Goal: Check status: Check status

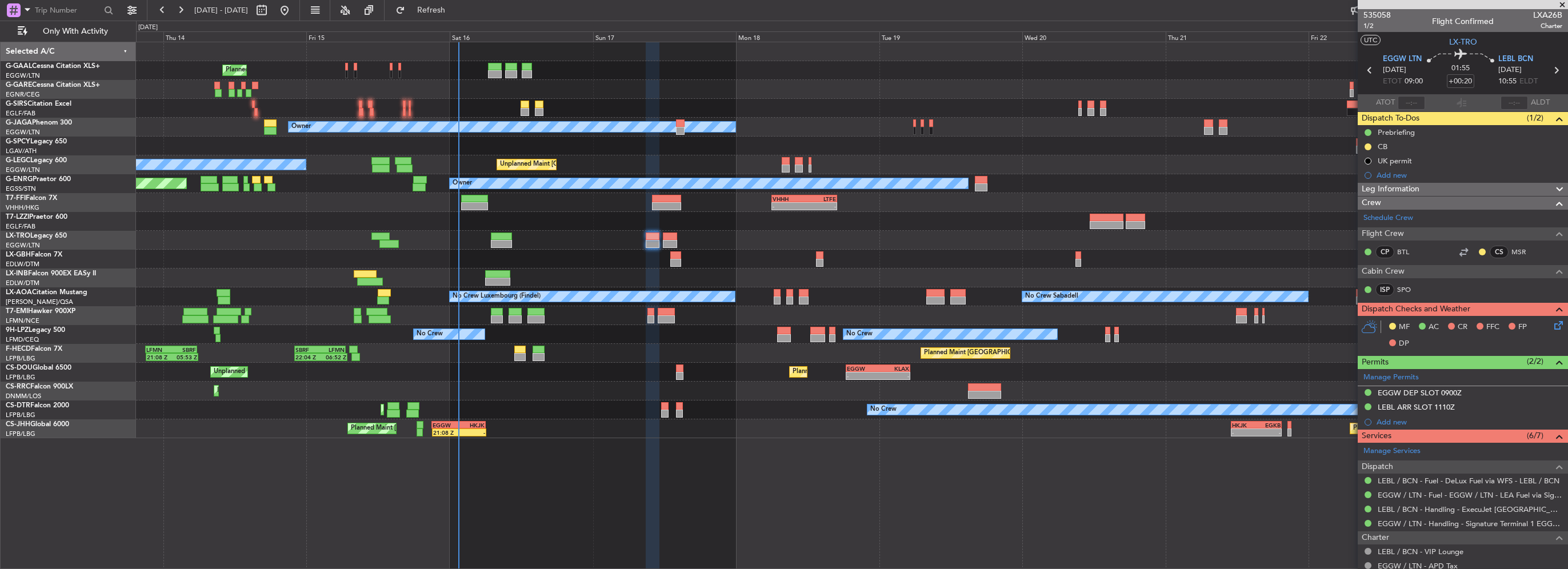
scroll to position [445, 0]
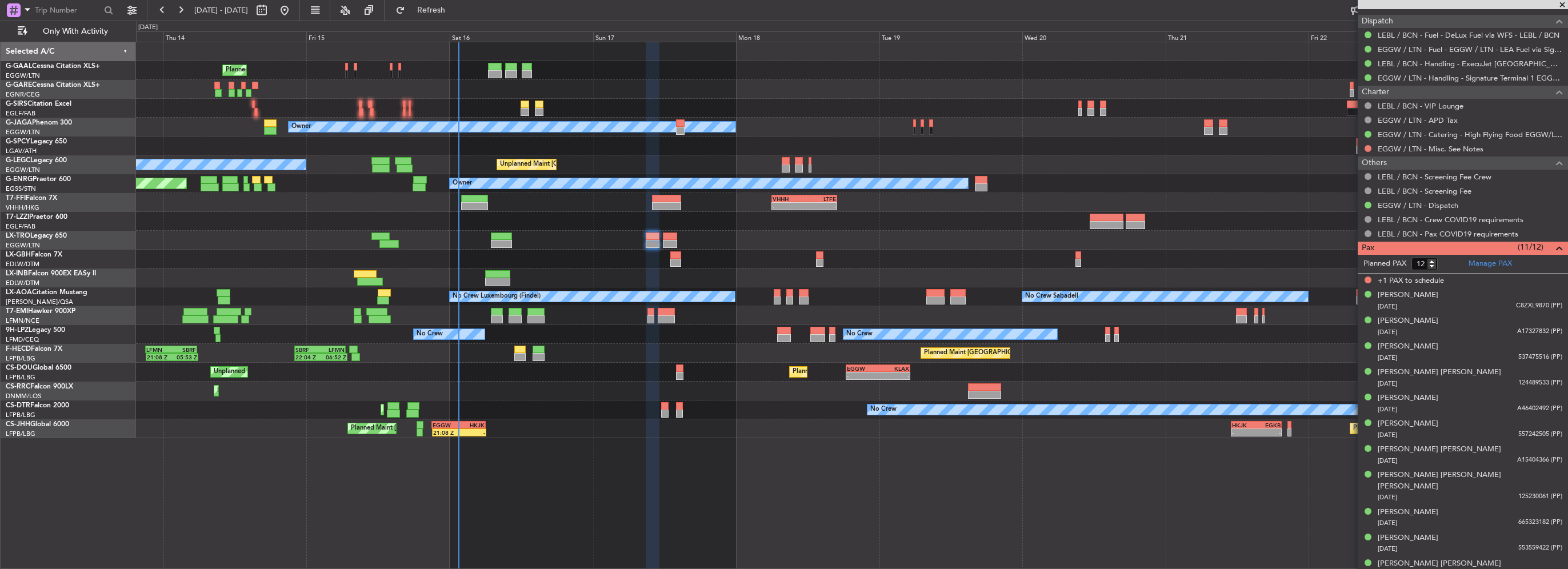
click at [0, 178] on html "[DATE] - [DATE] Refresh Quick Links Only With Activity Planned Maint Planned Ma…" at bounding box center [784, 284] width 1568 height 569
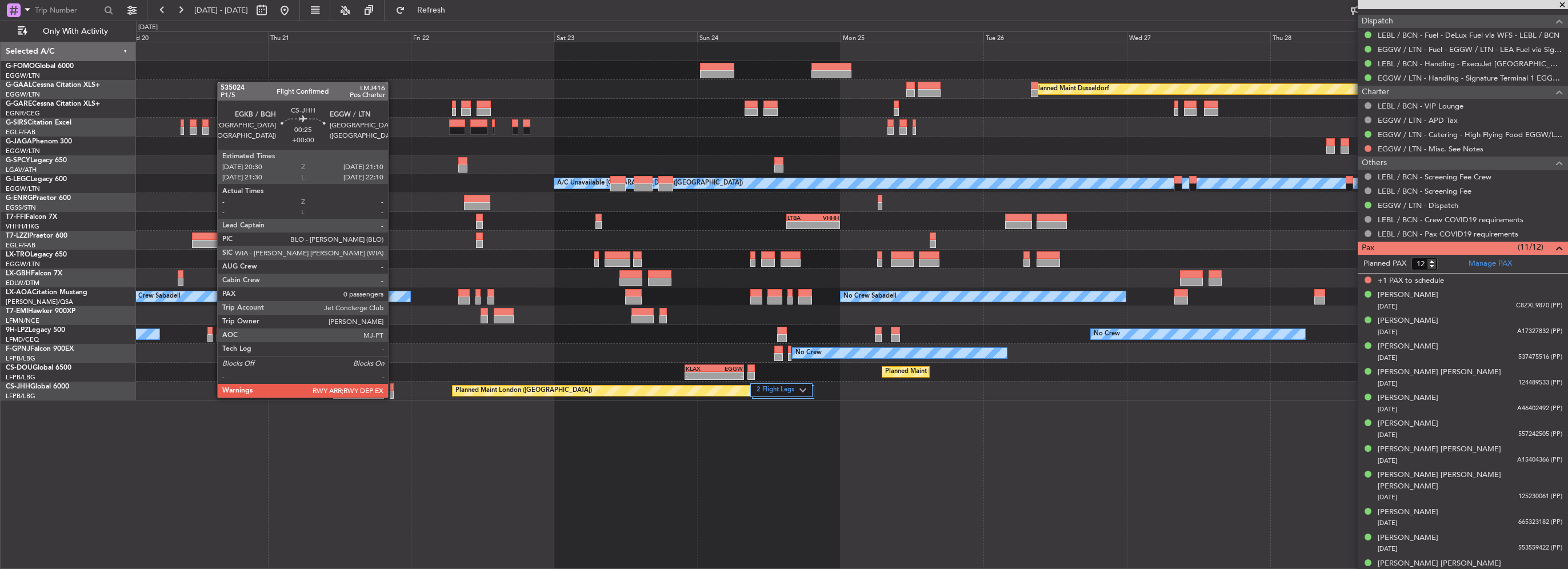
click at [393, 396] on div at bounding box center [392, 395] width 4 height 8
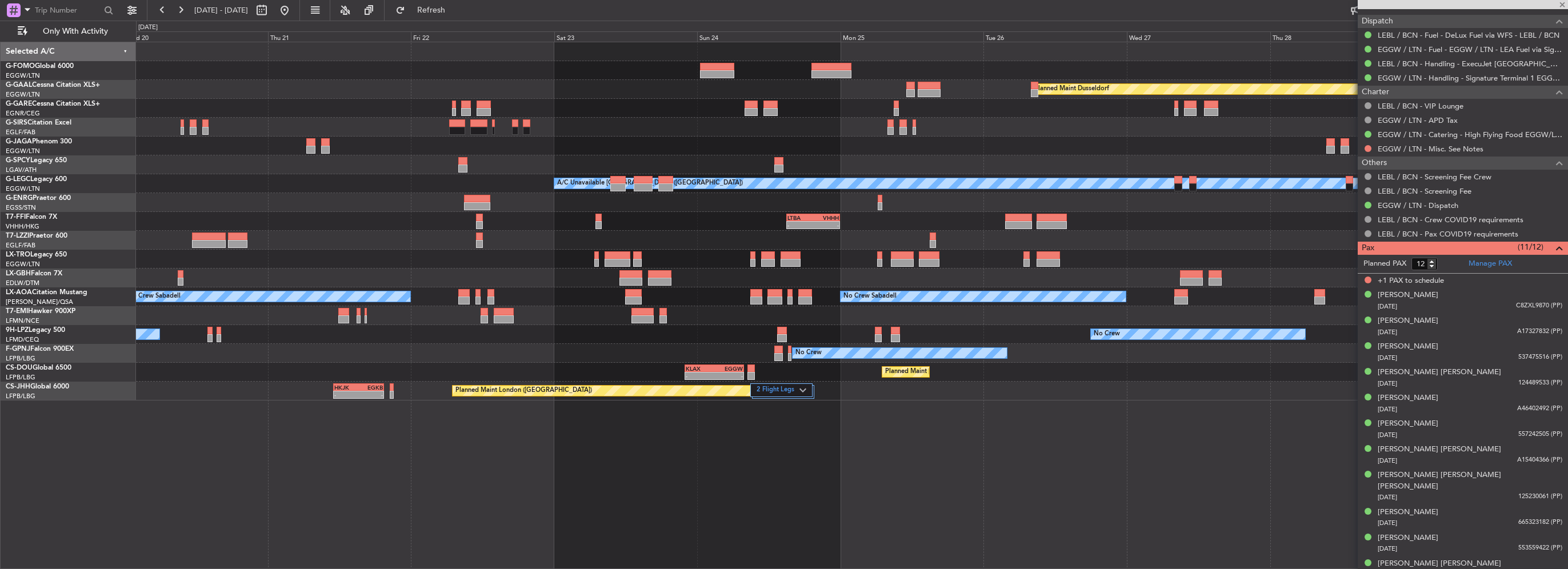
type input "0"
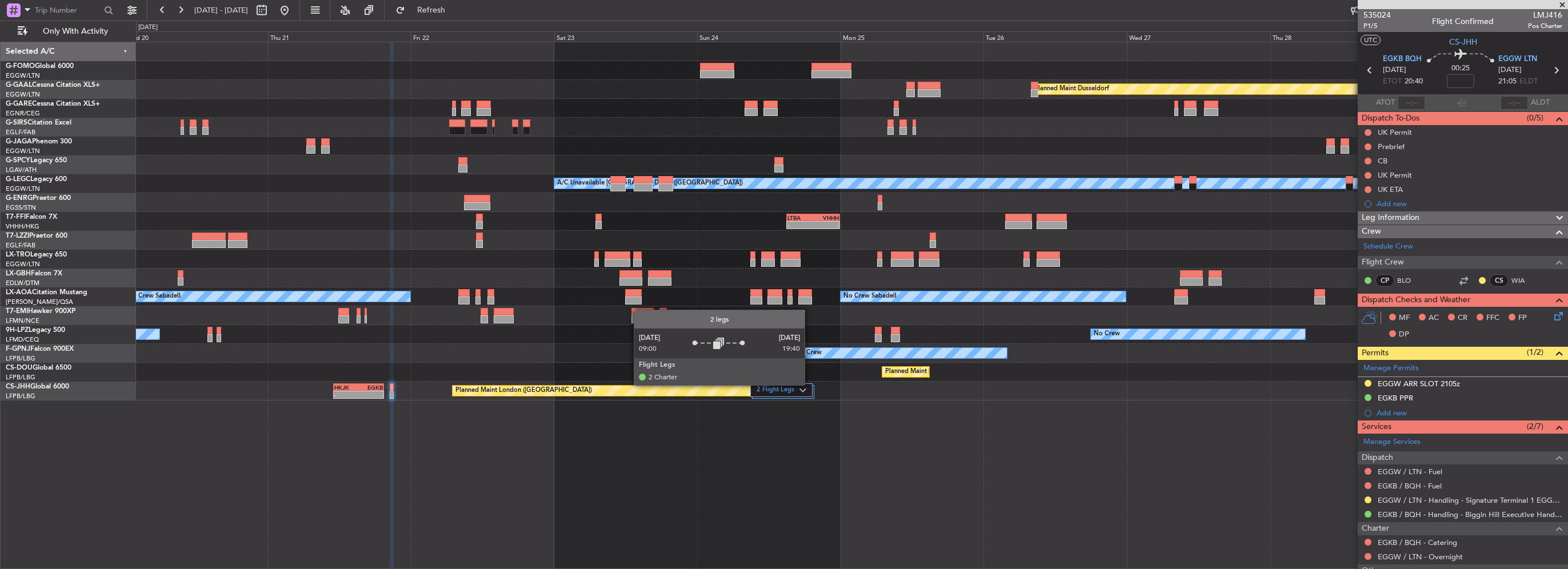
click at [810, 384] on div "2 Flight Legs" at bounding box center [782, 390] width 63 height 14
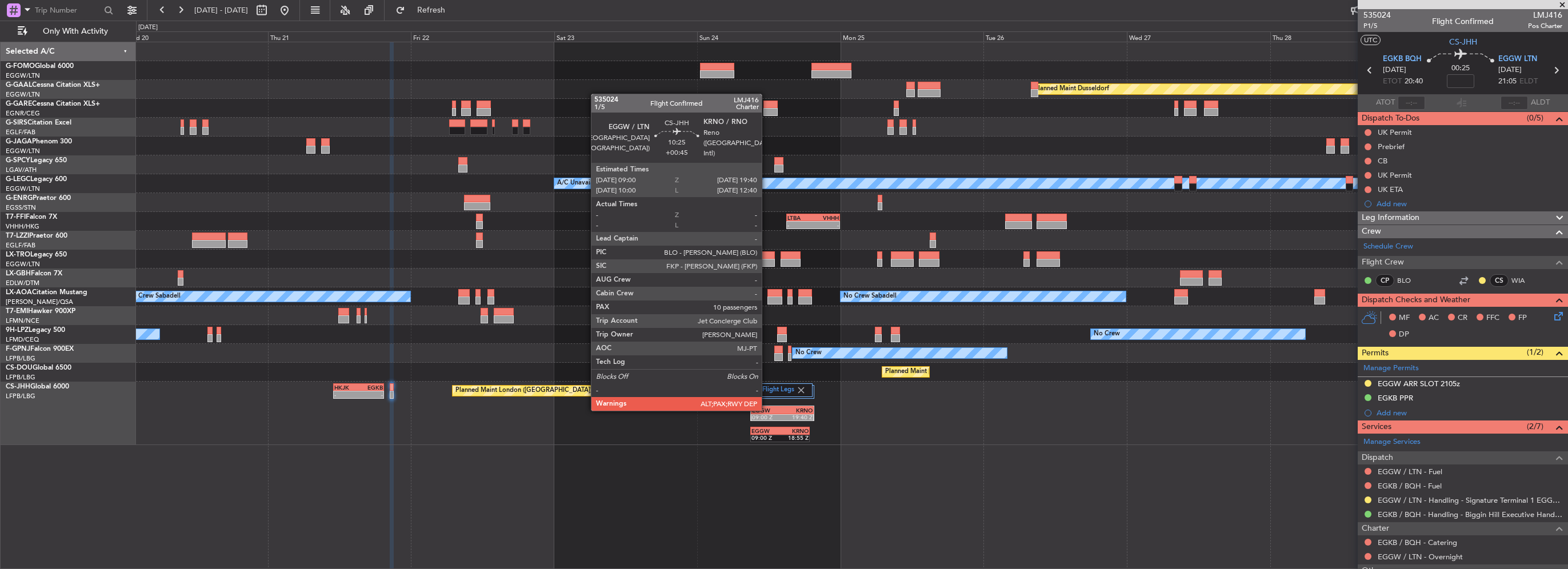
click at [767, 411] on div "EGGW" at bounding box center [767, 410] width 31 height 7
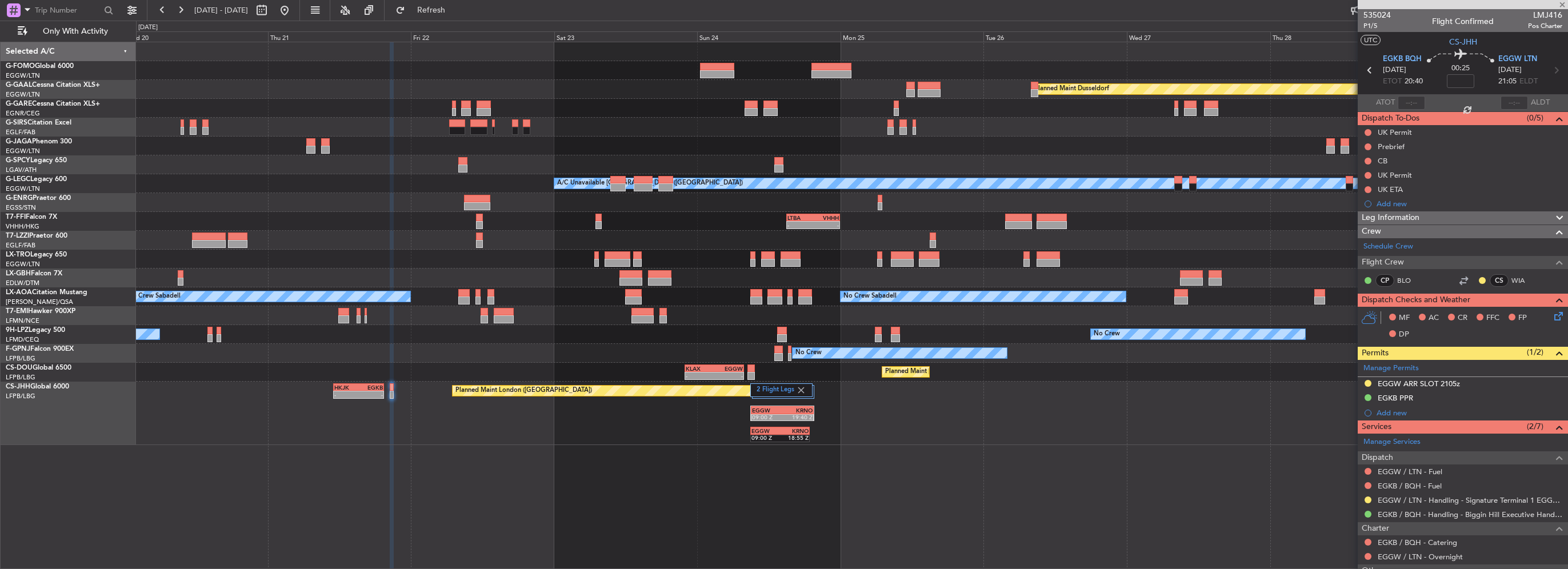
type input "+00:45"
type input "10"
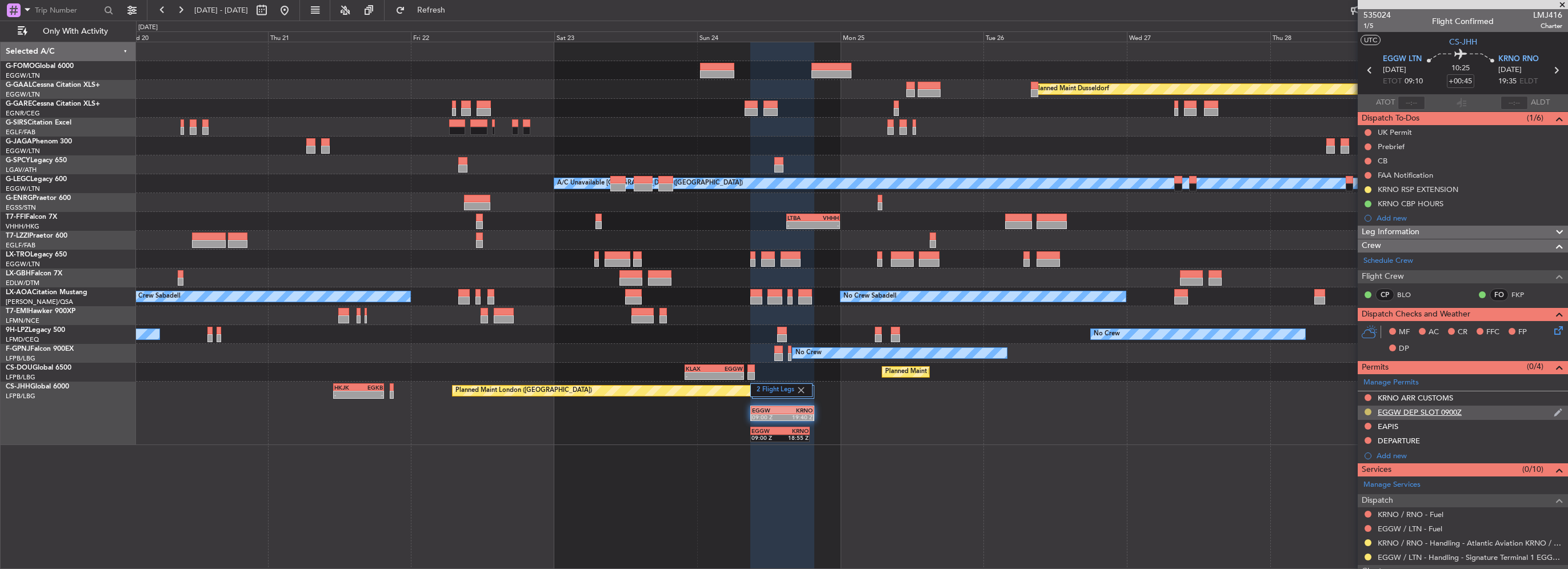
click at [1368, 413] on button at bounding box center [1368, 412] width 7 height 7
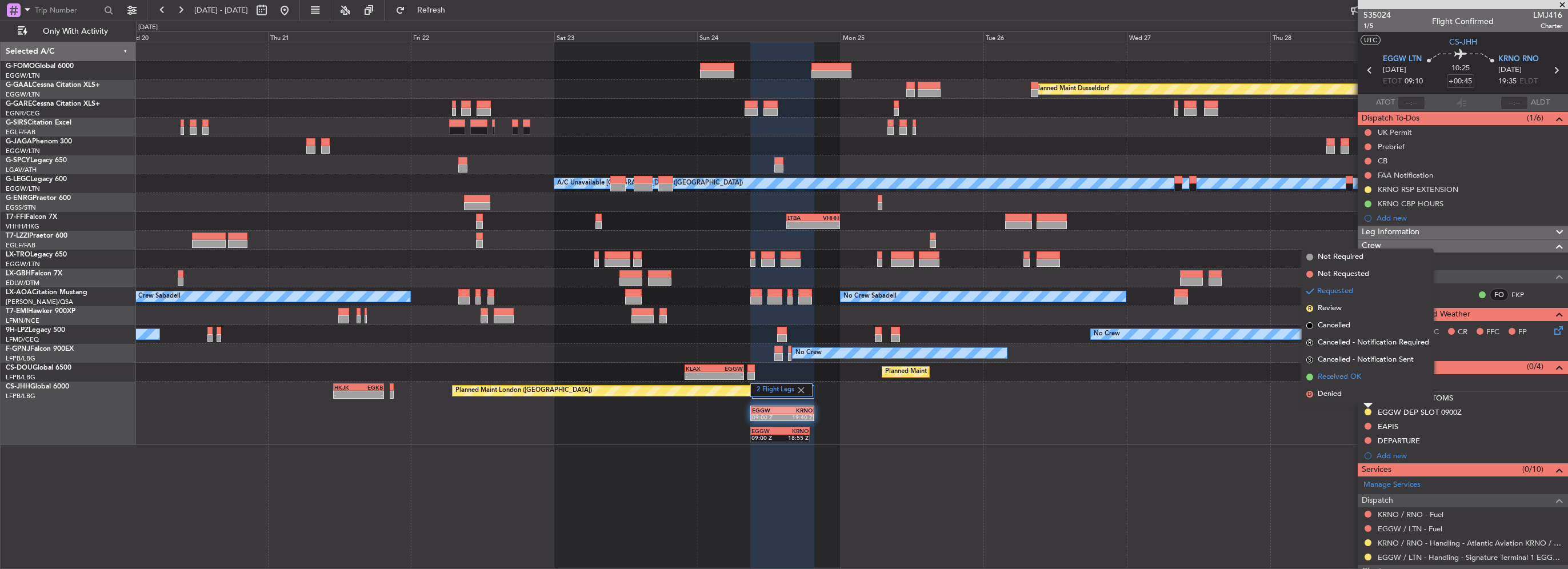
click at [1348, 379] on span "Received OK" at bounding box center [1339, 377] width 44 height 12
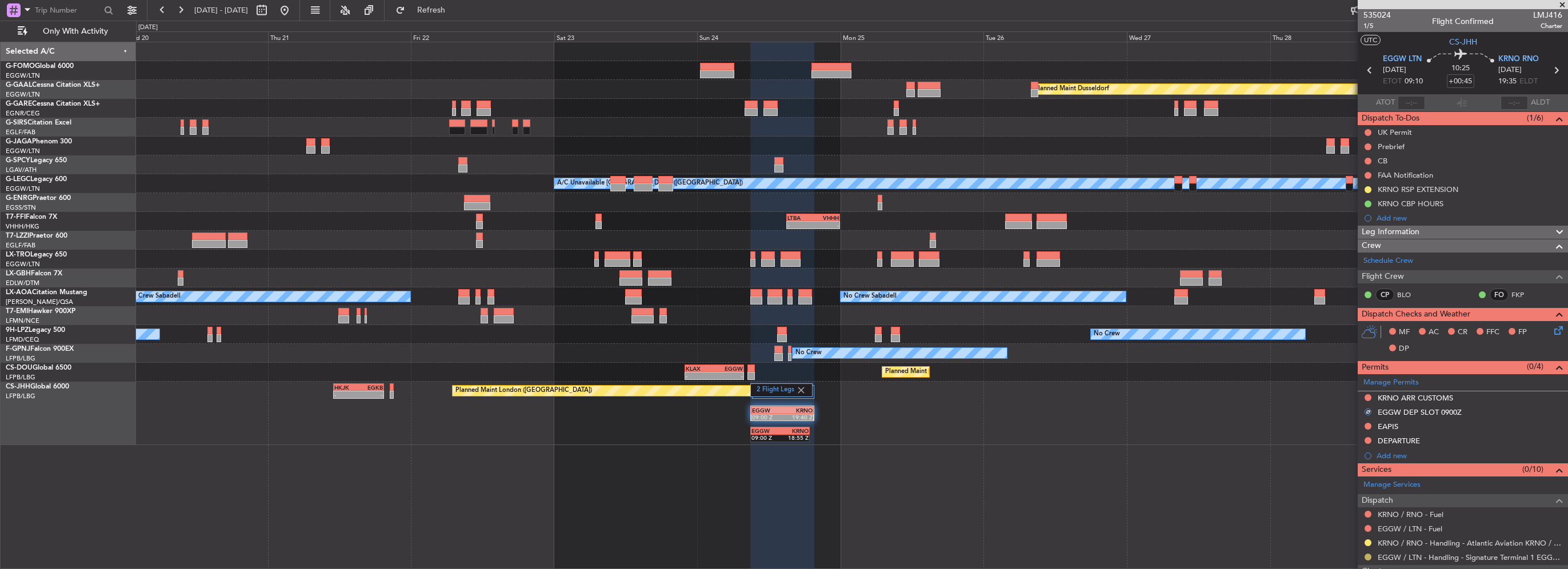
click at [1367, 555] on button at bounding box center [1368, 557] width 7 height 7
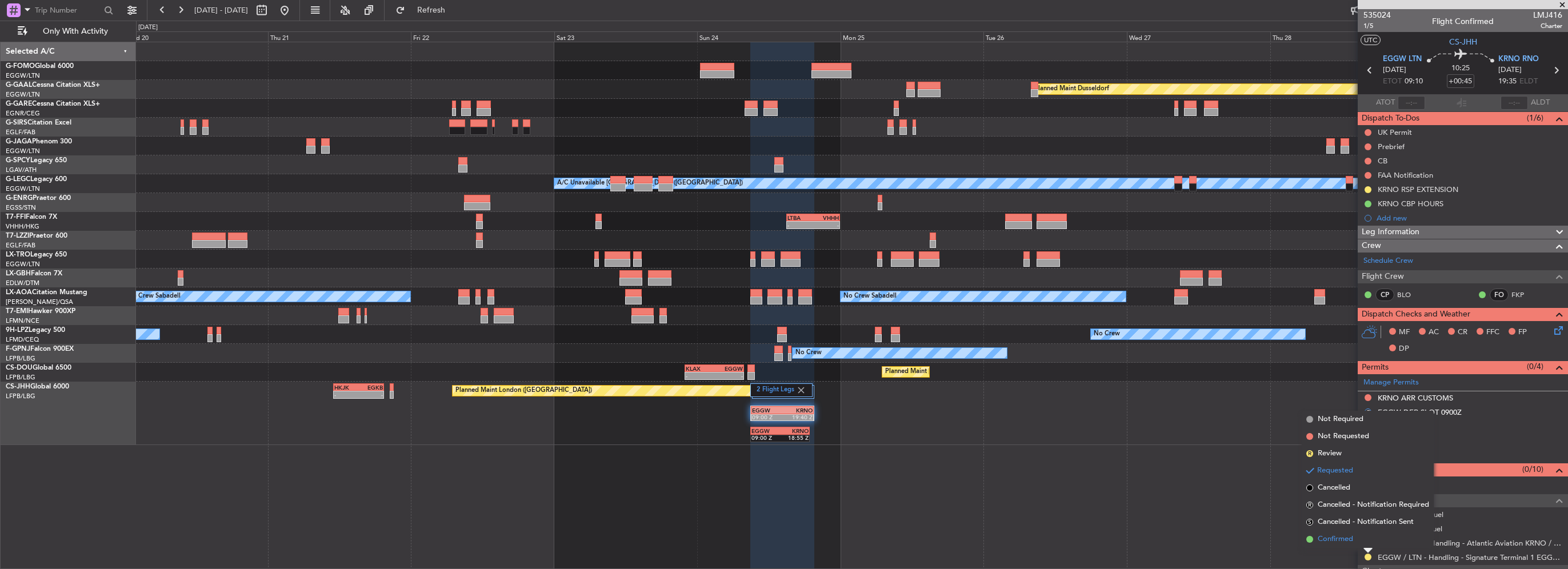
click at [1349, 541] on span "Confirmed" at bounding box center [1335, 539] width 35 height 12
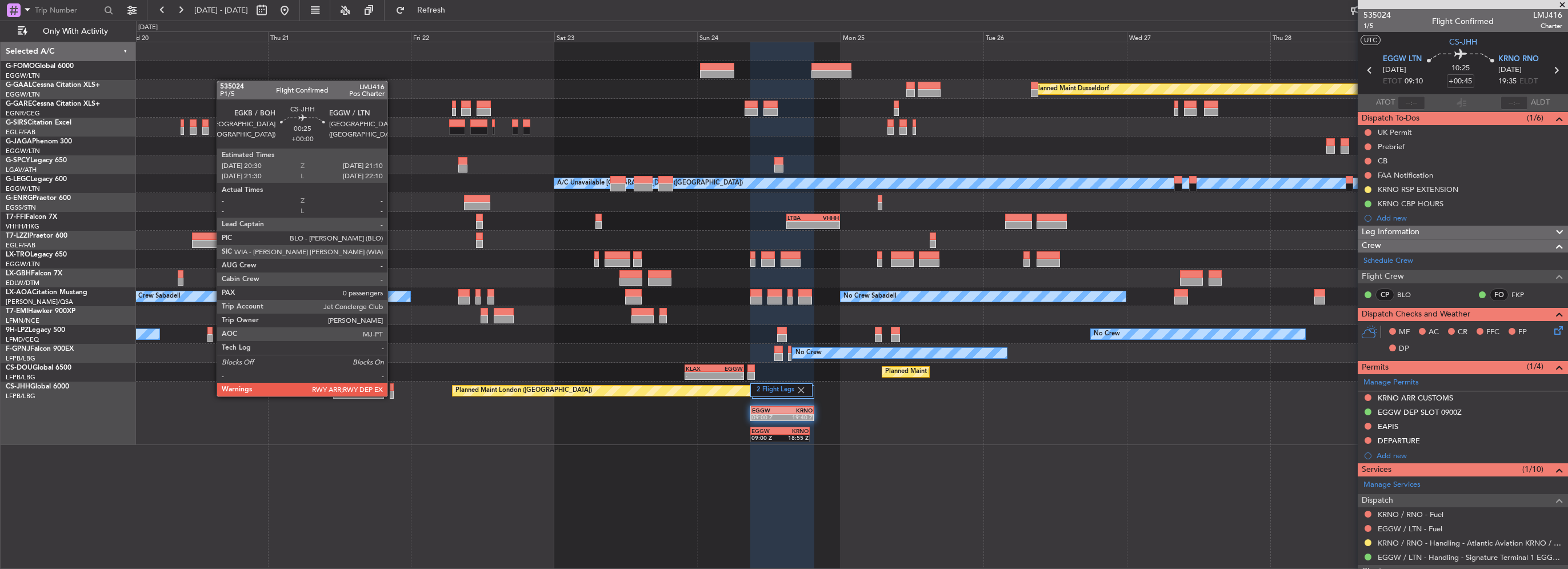
click at [393, 395] on div at bounding box center [392, 395] width 4 height 8
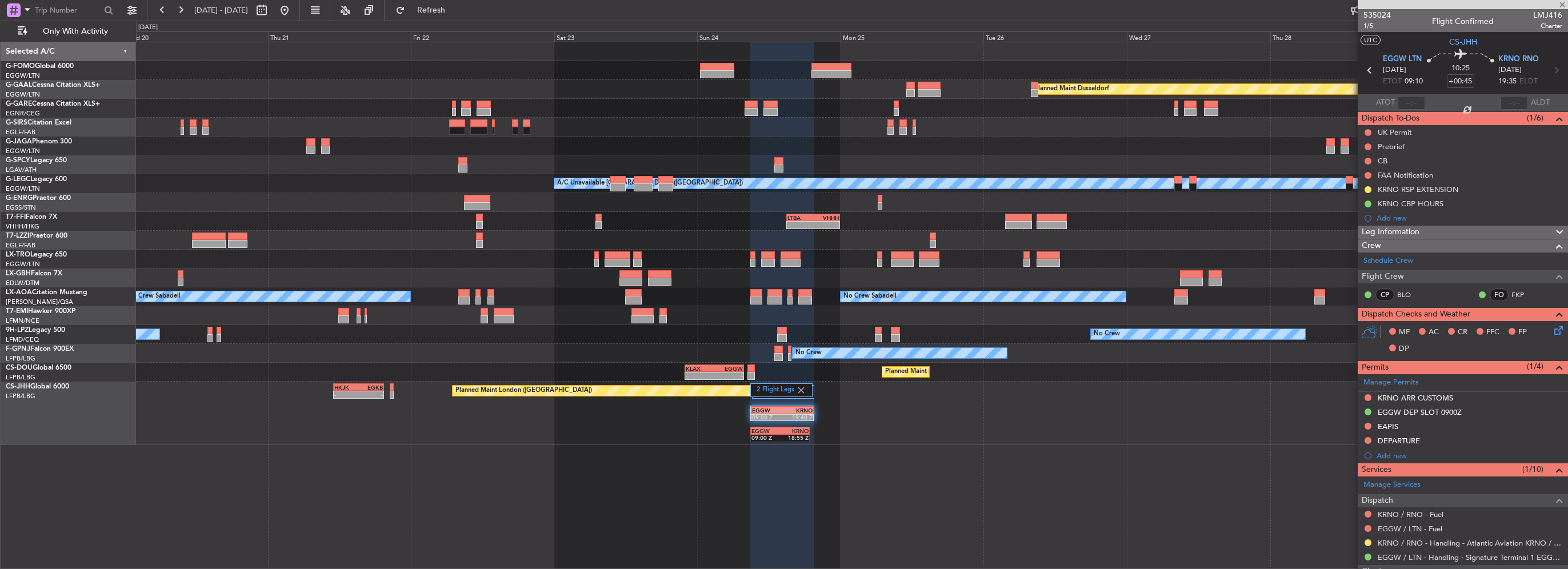
type input "0"
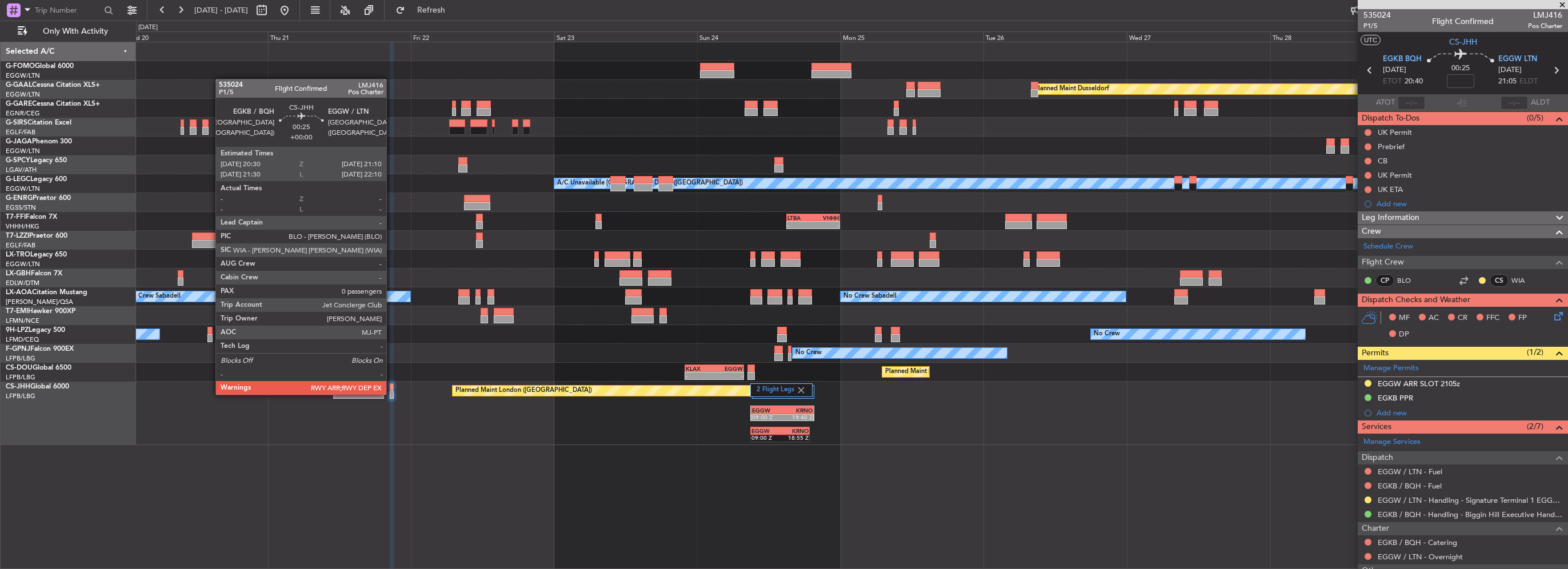
click at [391, 394] on div at bounding box center [392, 395] width 4 height 8
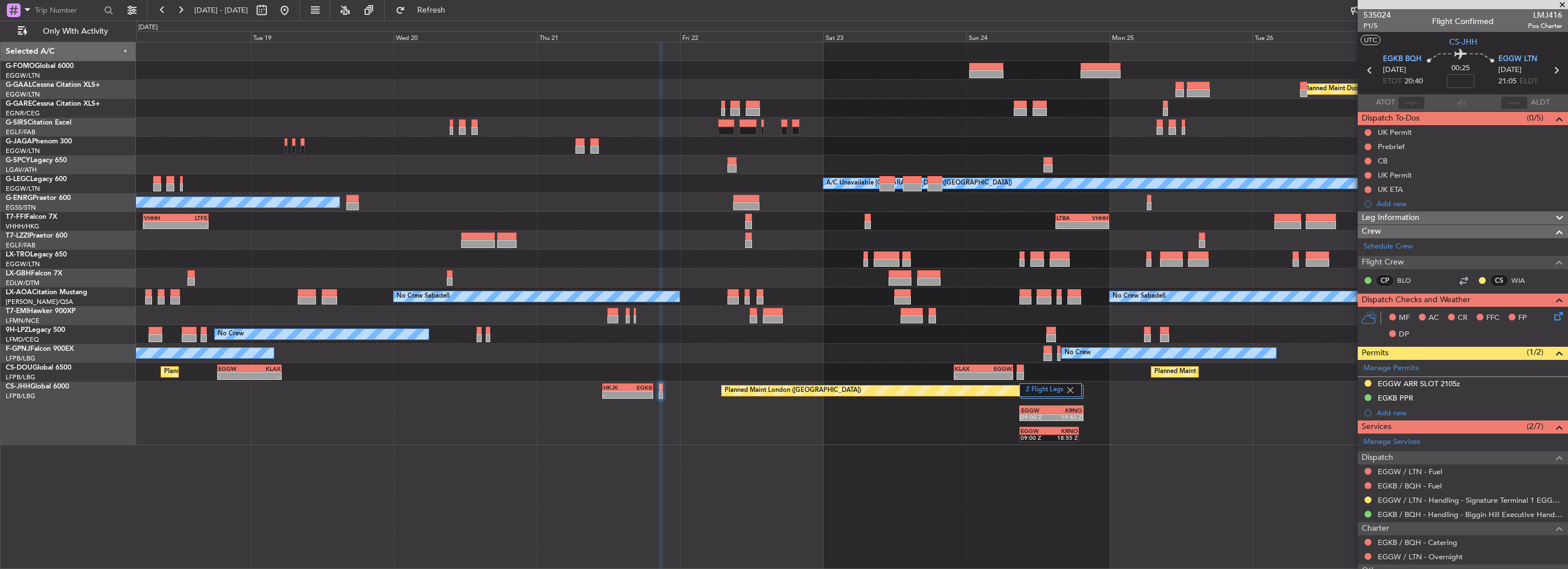
click at [503, 254] on div "Planned Maint Windsor Locks ([PERSON_NAME] Intl) Planned [GEOGRAPHIC_DATA] Owne…" at bounding box center [852, 243] width 1431 height 402
